Goal: Browse casually

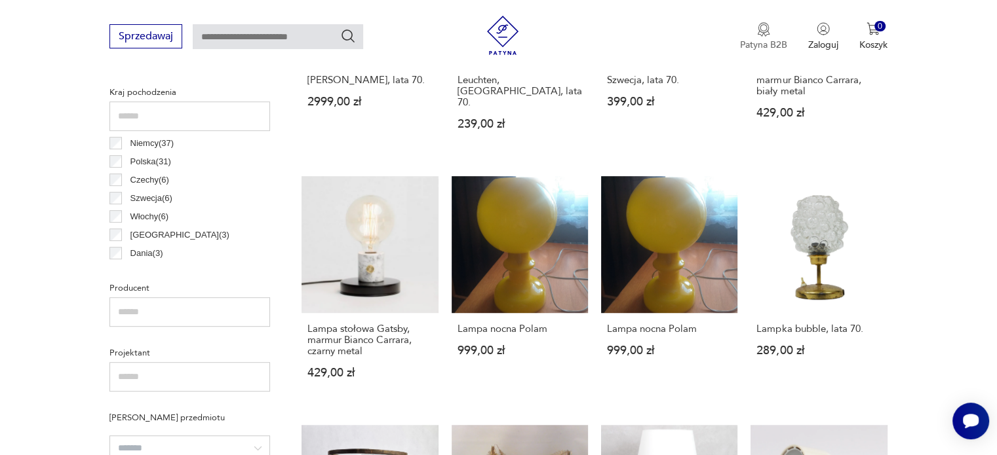
scroll to position [634, 0]
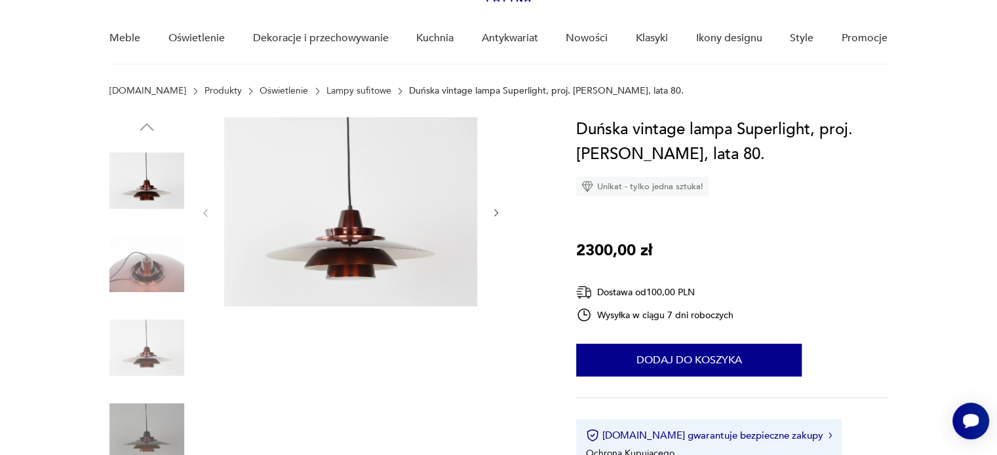
click at [161, 269] on img at bounding box center [146, 264] width 75 height 75
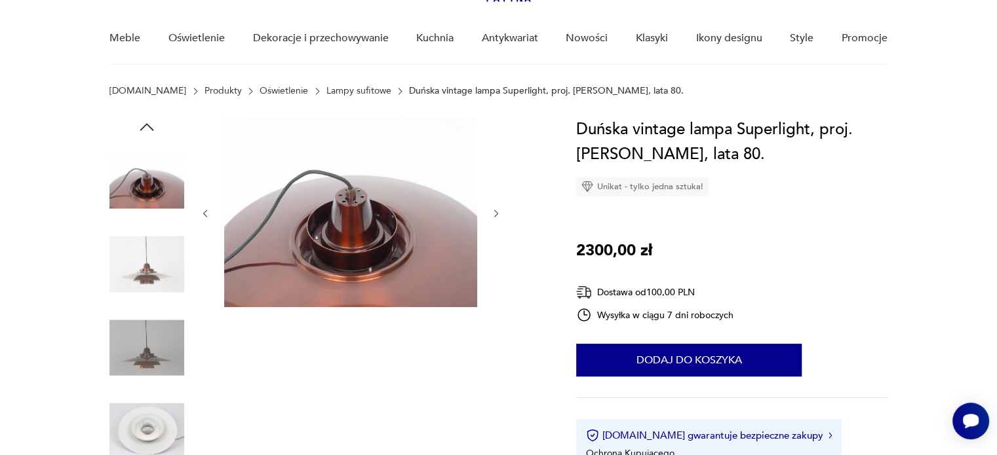
click at [166, 269] on img at bounding box center [146, 264] width 75 height 75
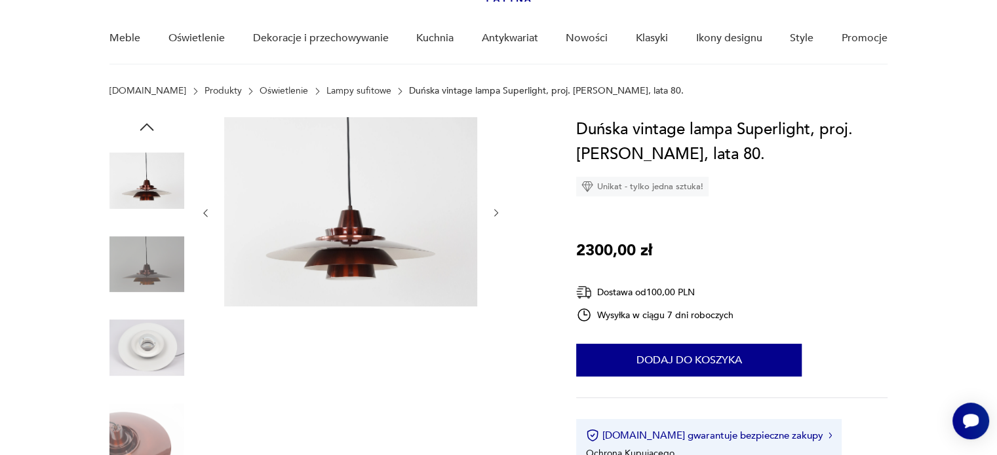
click at [170, 272] on img at bounding box center [146, 264] width 75 height 75
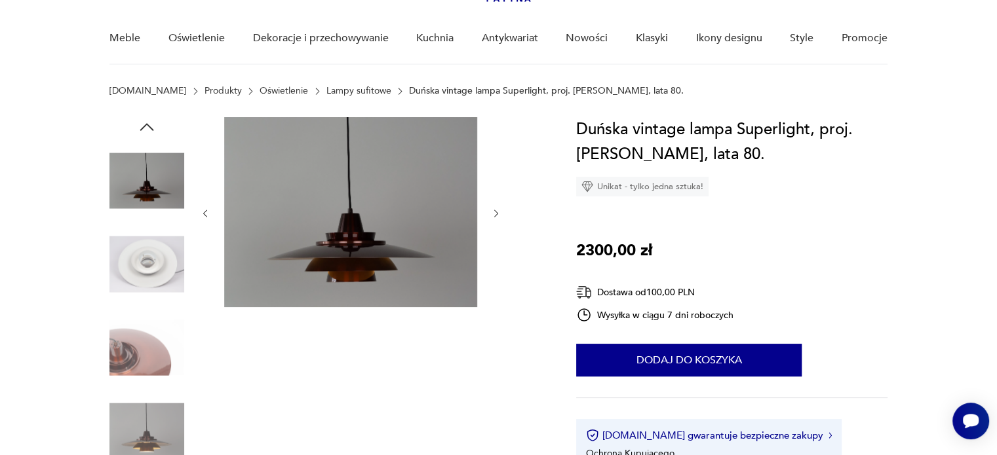
click at [147, 338] on img at bounding box center [146, 348] width 75 height 75
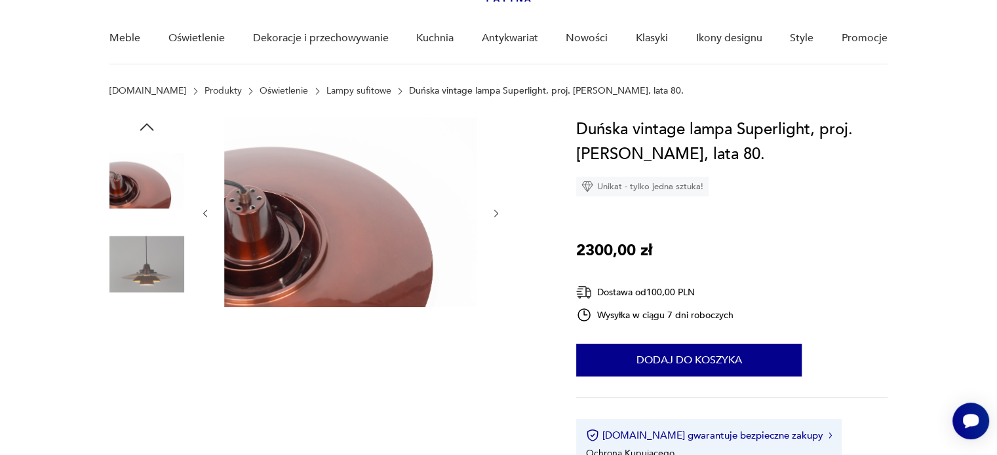
click at [147, 337] on img at bounding box center [146, 348] width 75 height 75
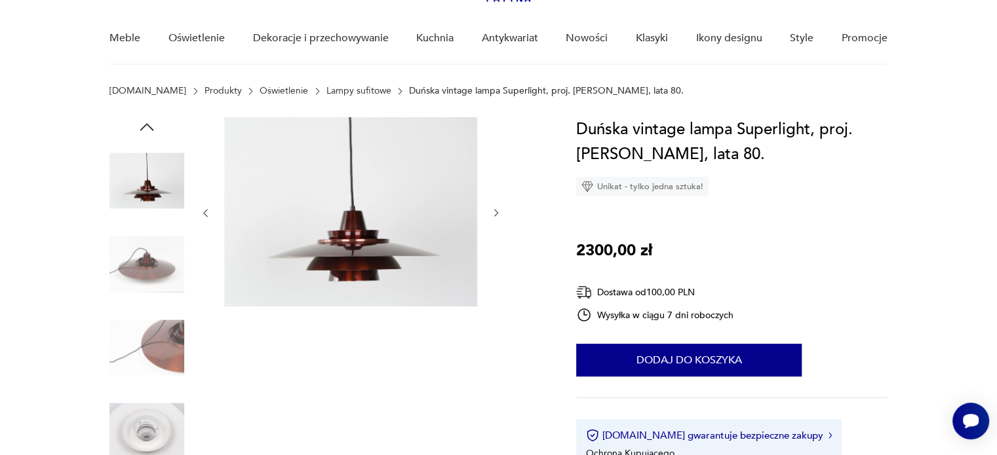
click at [154, 347] on img at bounding box center [146, 348] width 75 height 75
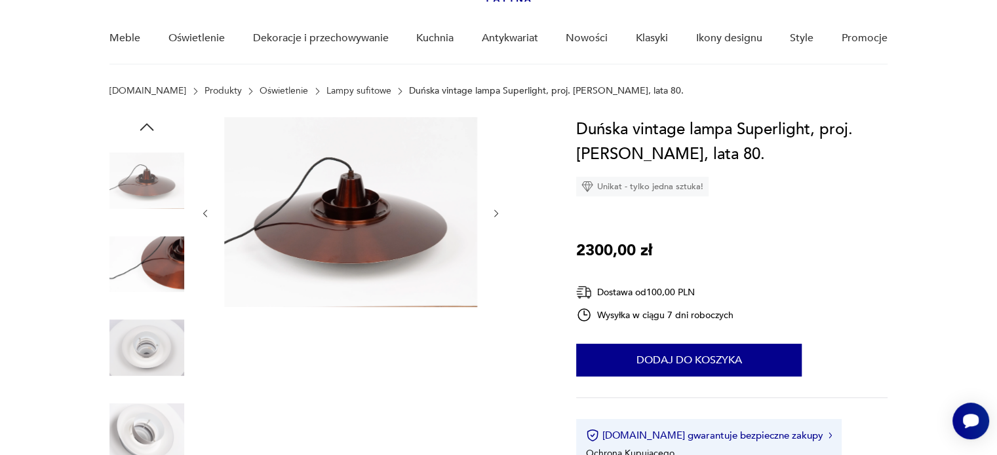
click at [162, 379] on img at bounding box center [146, 348] width 75 height 75
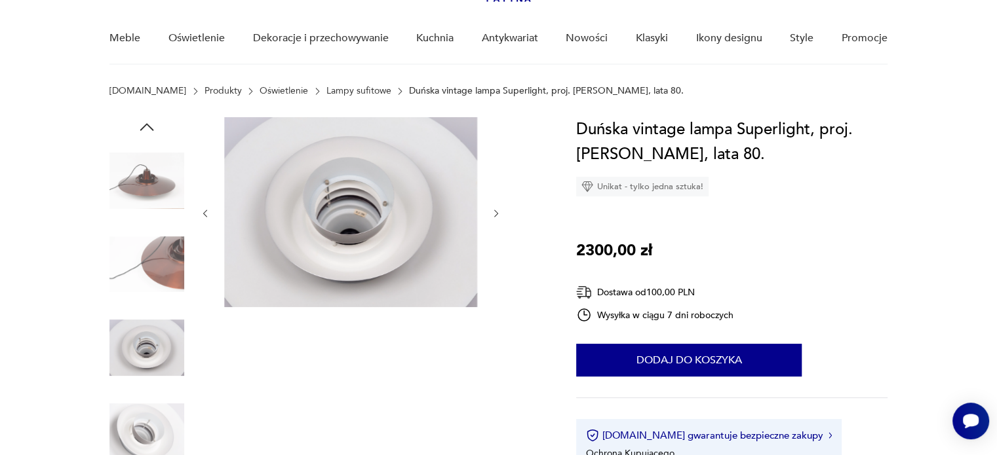
click at [159, 277] on img at bounding box center [146, 264] width 75 height 75
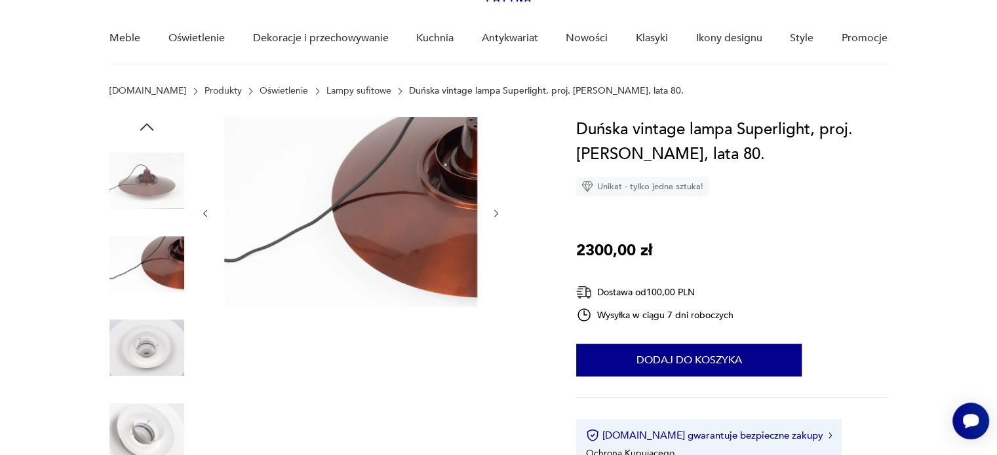
click at [171, 211] on img at bounding box center [146, 180] width 75 height 75
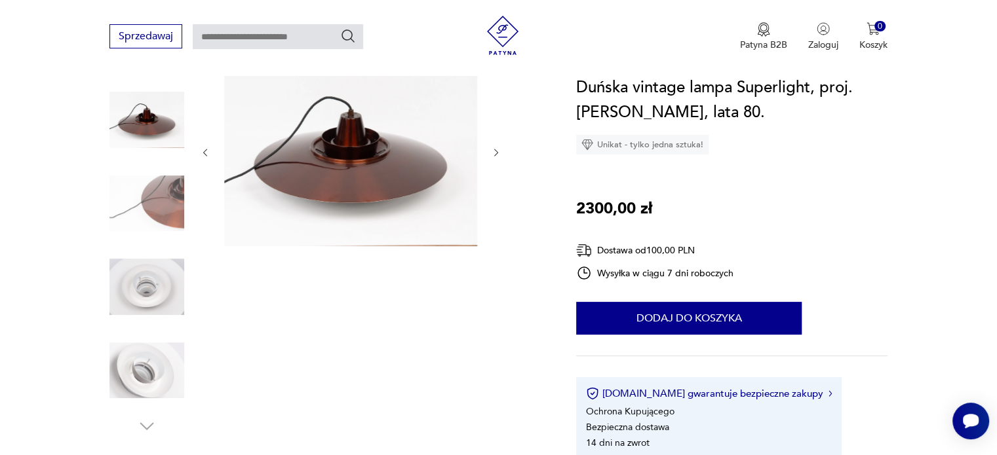
scroll to position [160, 0]
